Goal: Check status

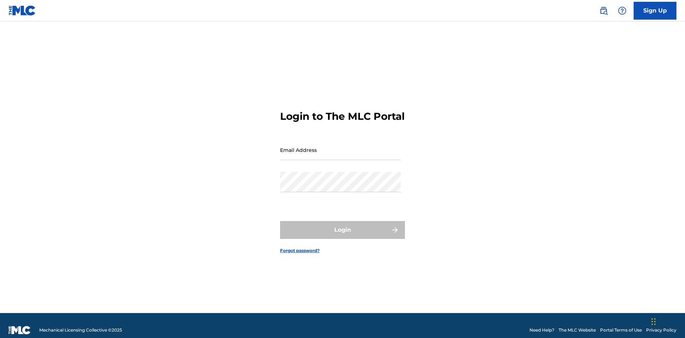
scroll to position [9, 0]
click at [340, 147] on input "Email Address" at bounding box center [340, 150] width 121 height 20
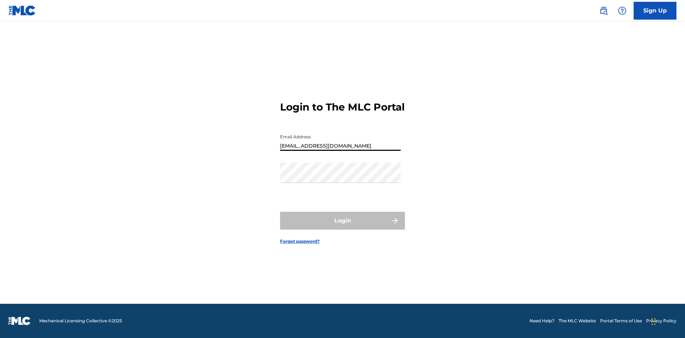
type input "[EMAIL_ADDRESS][DOMAIN_NAME]"
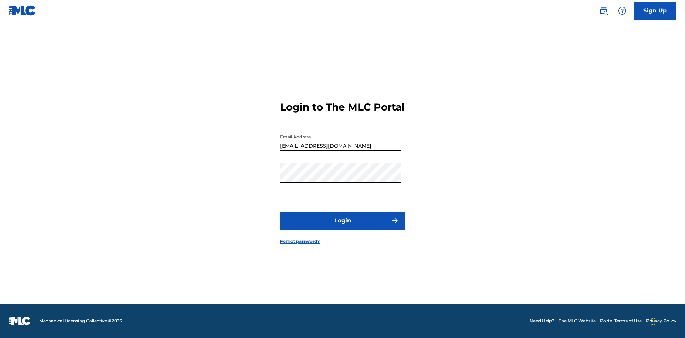
click at [343, 227] on button "Login" at bounding box center [342, 221] width 125 height 18
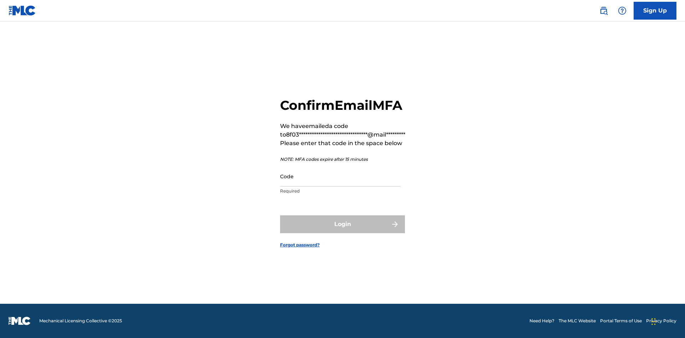
click at [340, 176] on input "Code" at bounding box center [340, 176] width 121 height 20
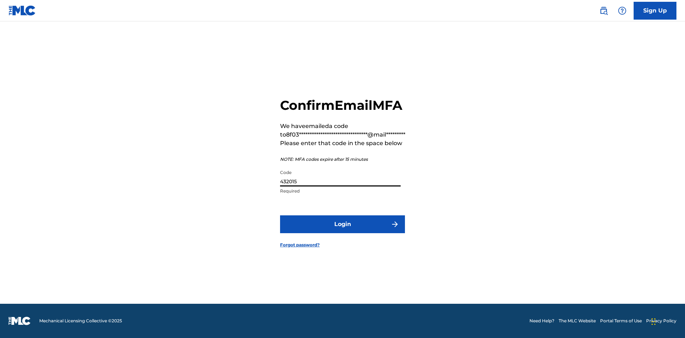
type input "432015"
click at [343, 224] on button "Login" at bounding box center [342, 225] width 125 height 18
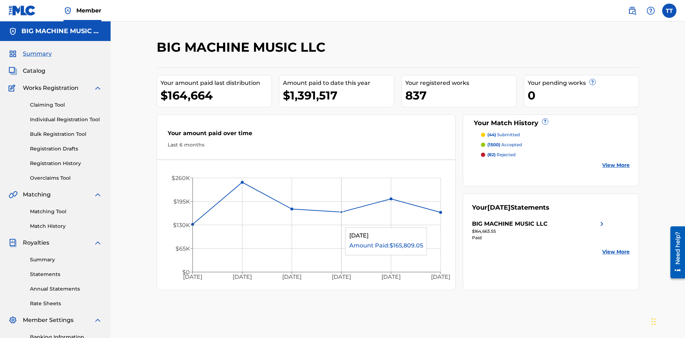
click at [66, 223] on link "Match History" at bounding box center [66, 226] width 72 height 7
